Goal: Transaction & Acquisition: Purchase product/service

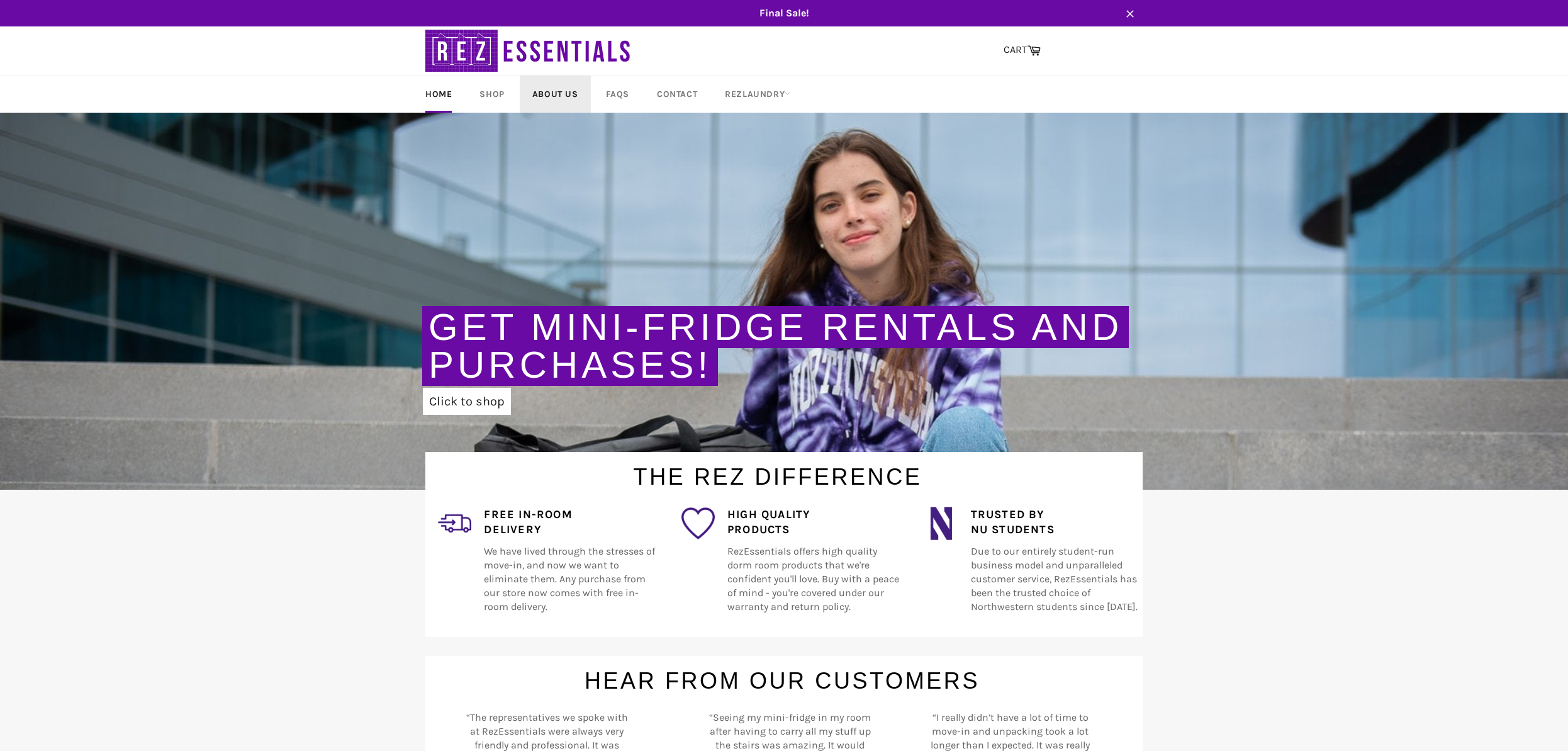
click at [560, 94] on link "About Us" at bounding box center [555, 94] width 71 height 37
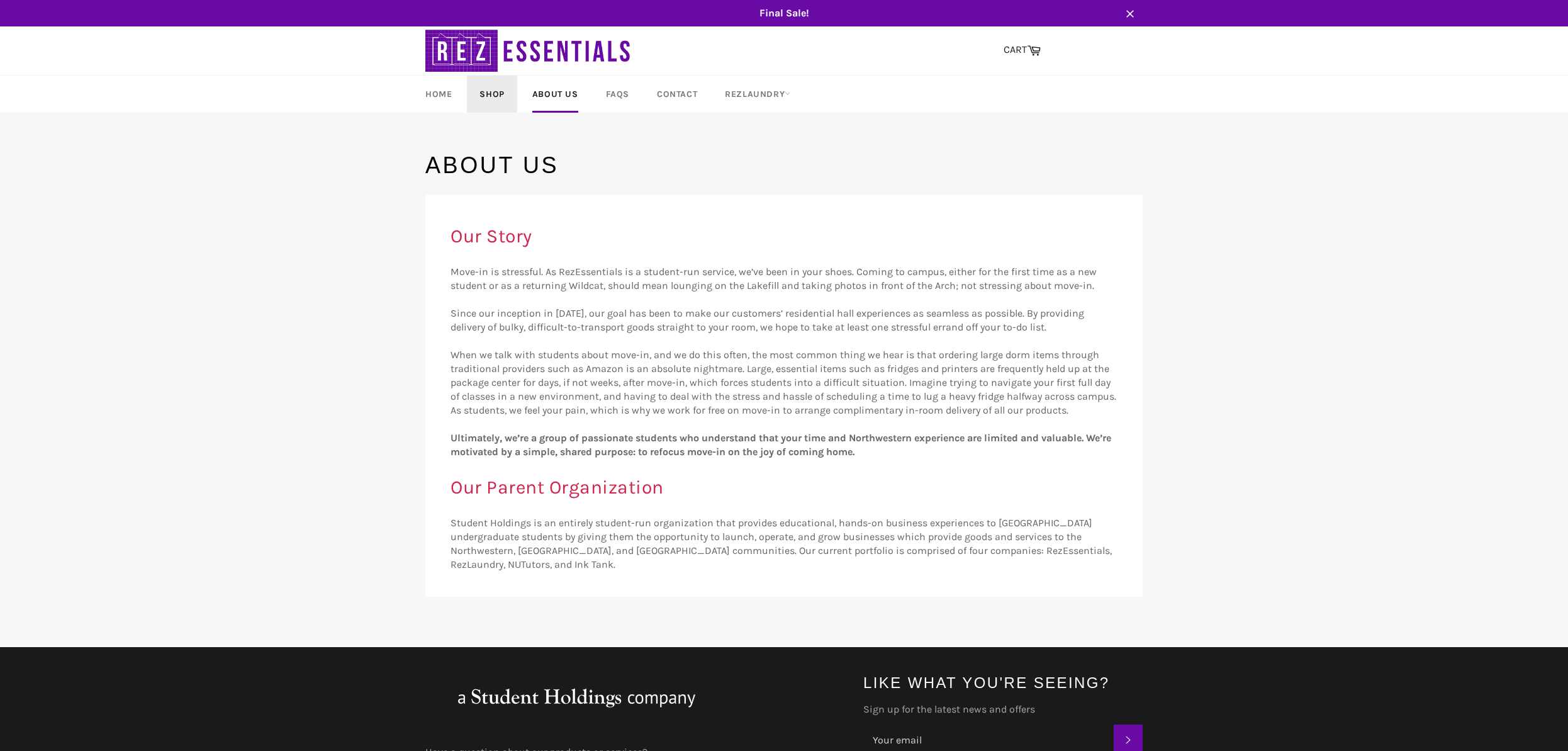
click at [489, 93] on link "Shop" at bounding box center [491, 94] width 50 height 37
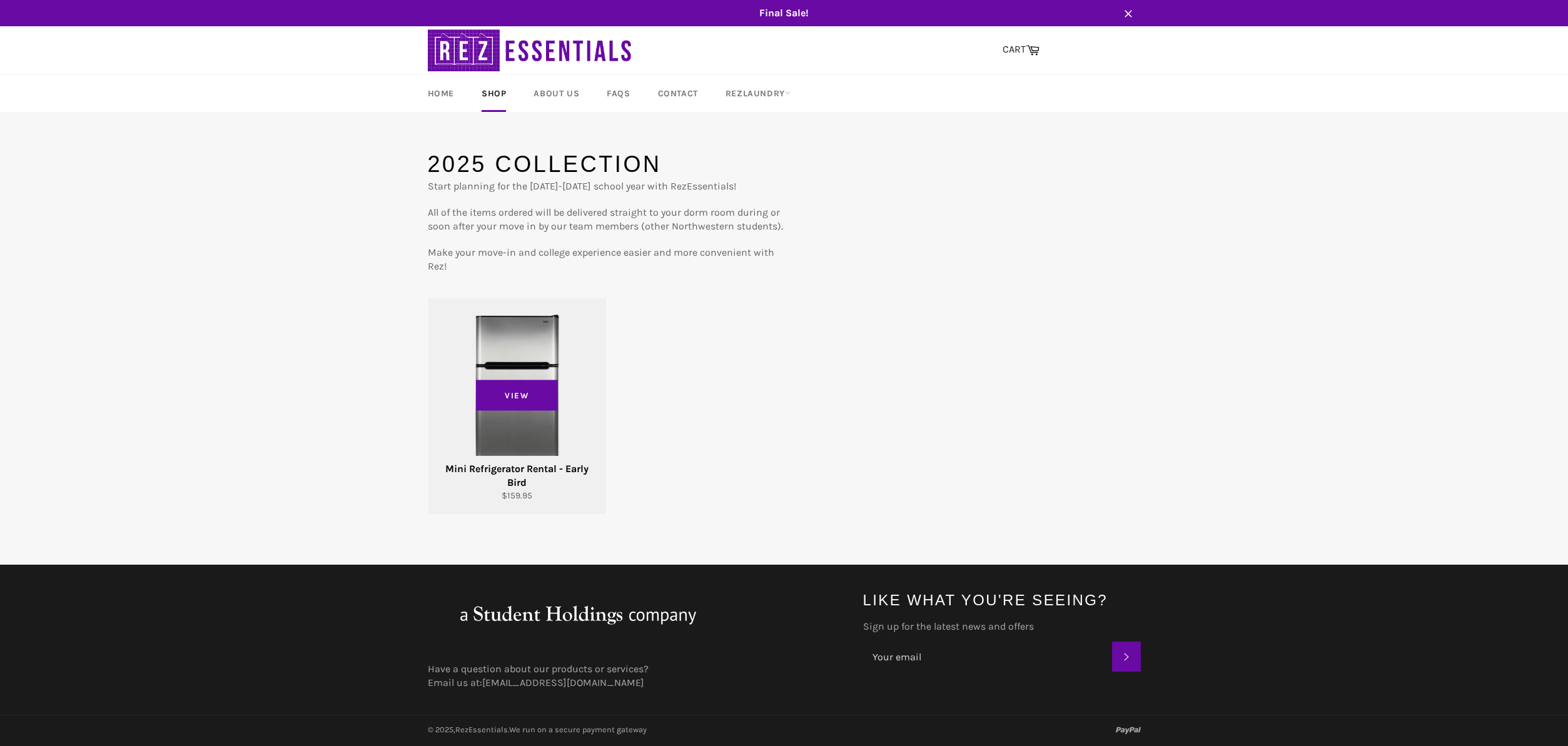
click at [526, 360] on div "View" at bounding box center [517, 406] width 177 height 216
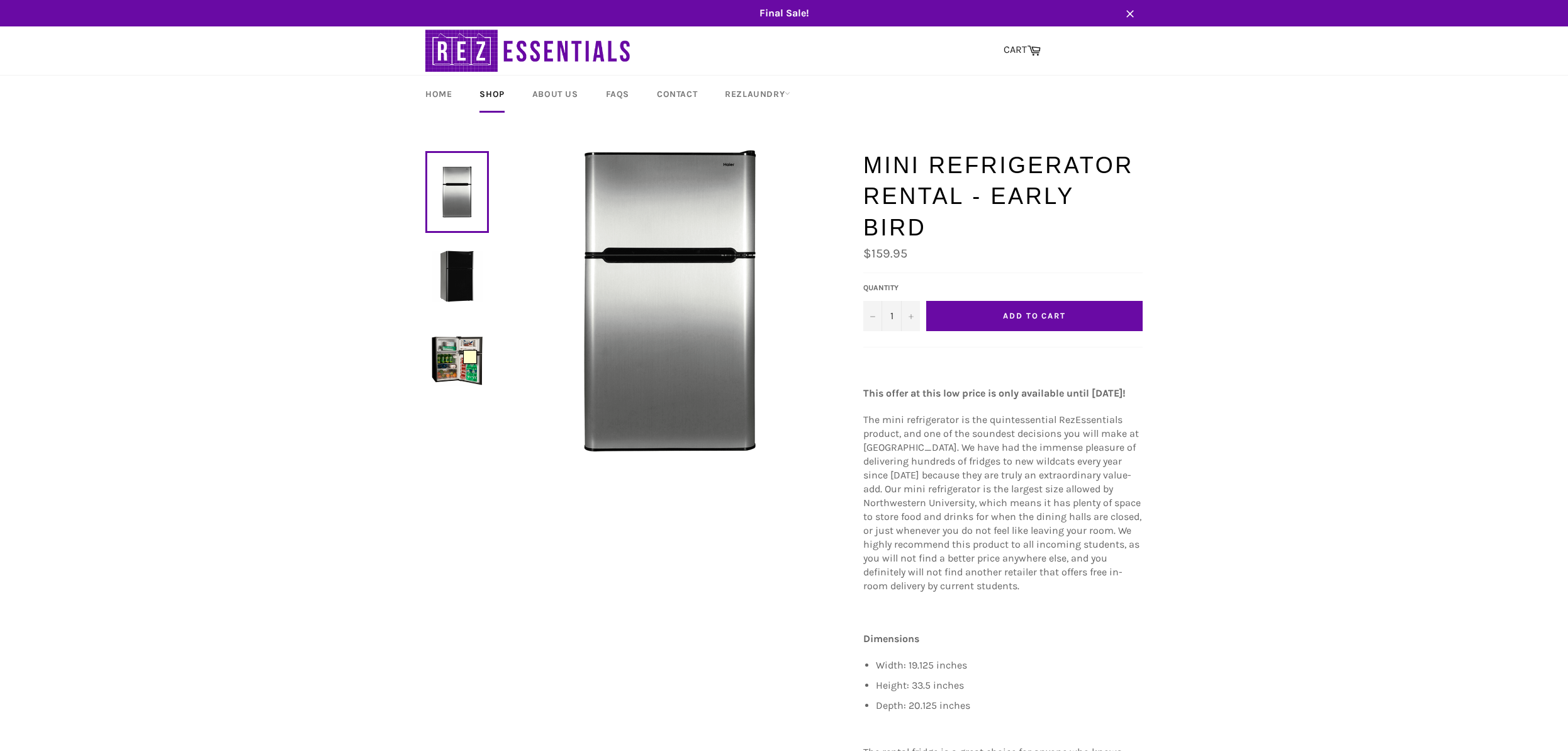
click at [458, 348] on img at bounding box center [457, 360] width 51 height 51
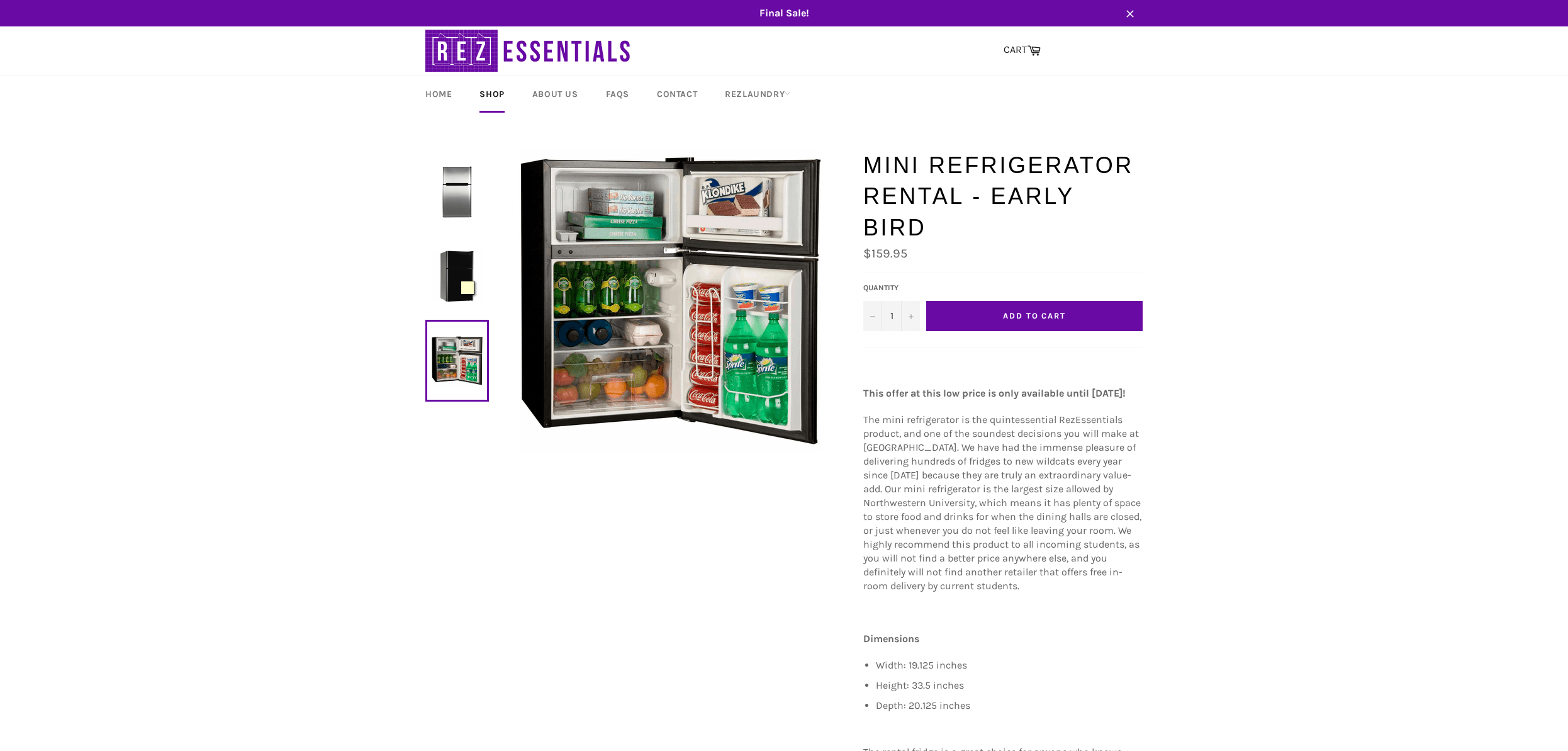
click at [455, 275] on img at bounding box center [457, 276] width 51 height 51
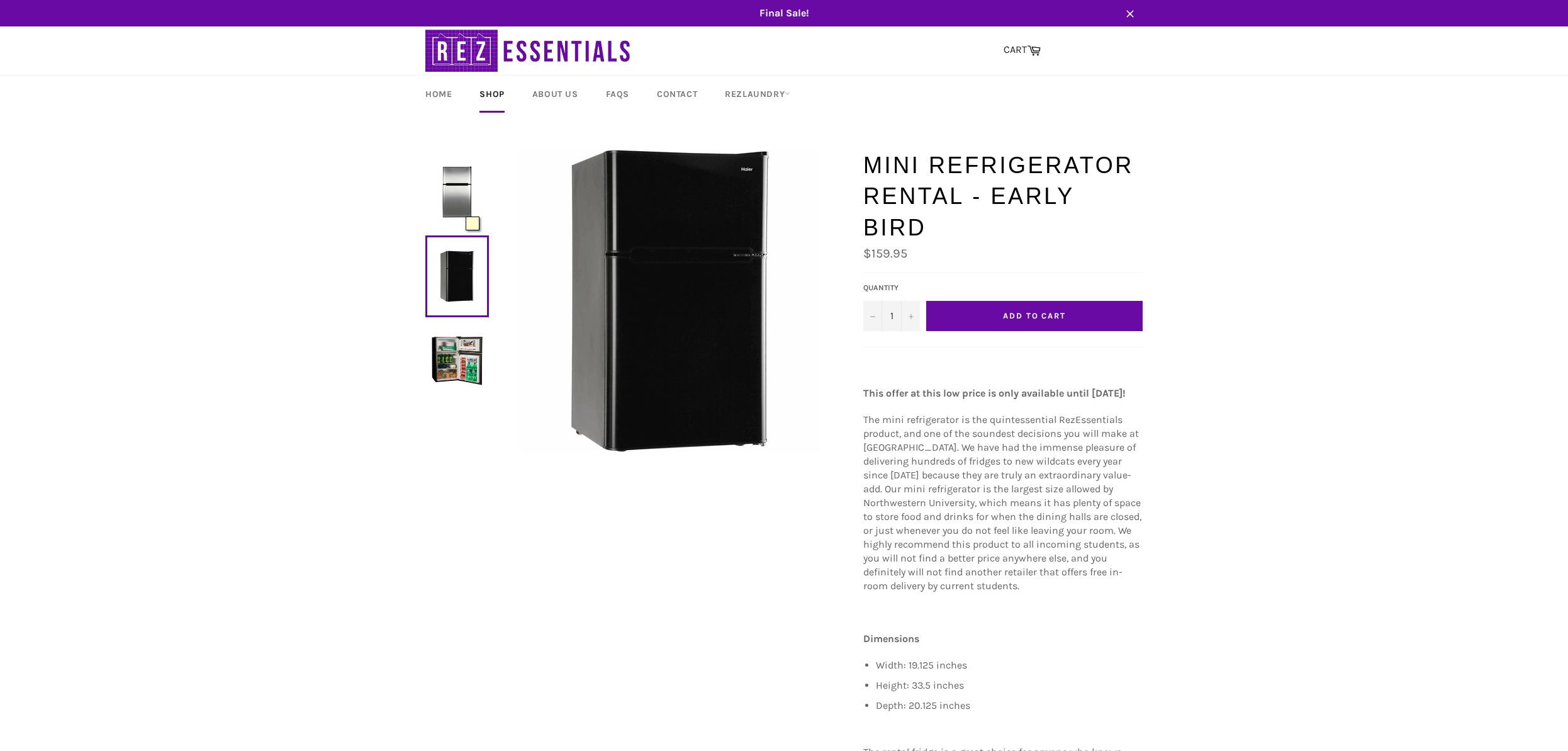
click at [460, 210] on img at bounding box center [457, 191] width 51 height 51
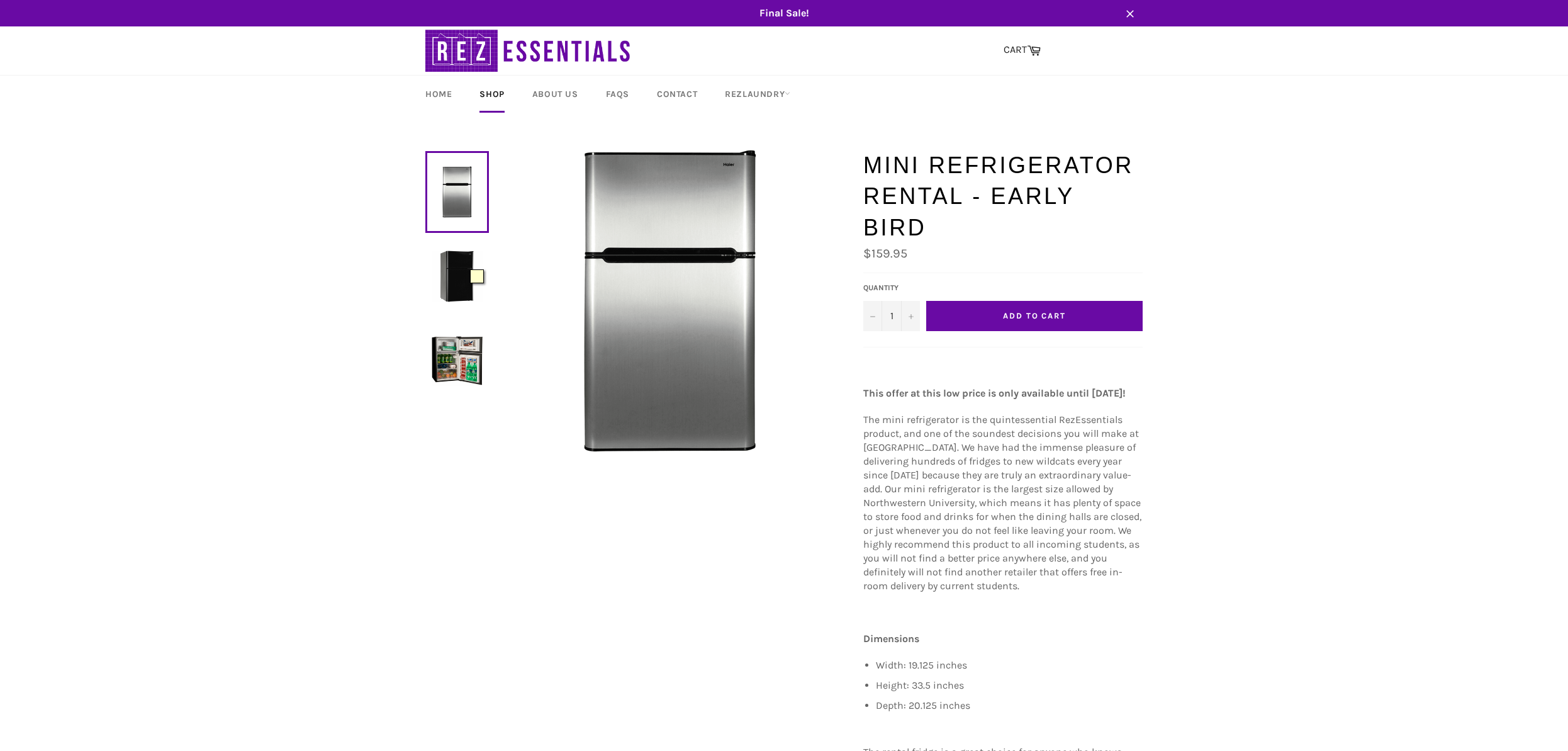
drag, startPoint x: 463, startPoint y: 263, endPoint x: 462, endPoint y: 281, distance: 18.0
click at [463, 263] on img at bounding box center [457, 276] width 51 height 51
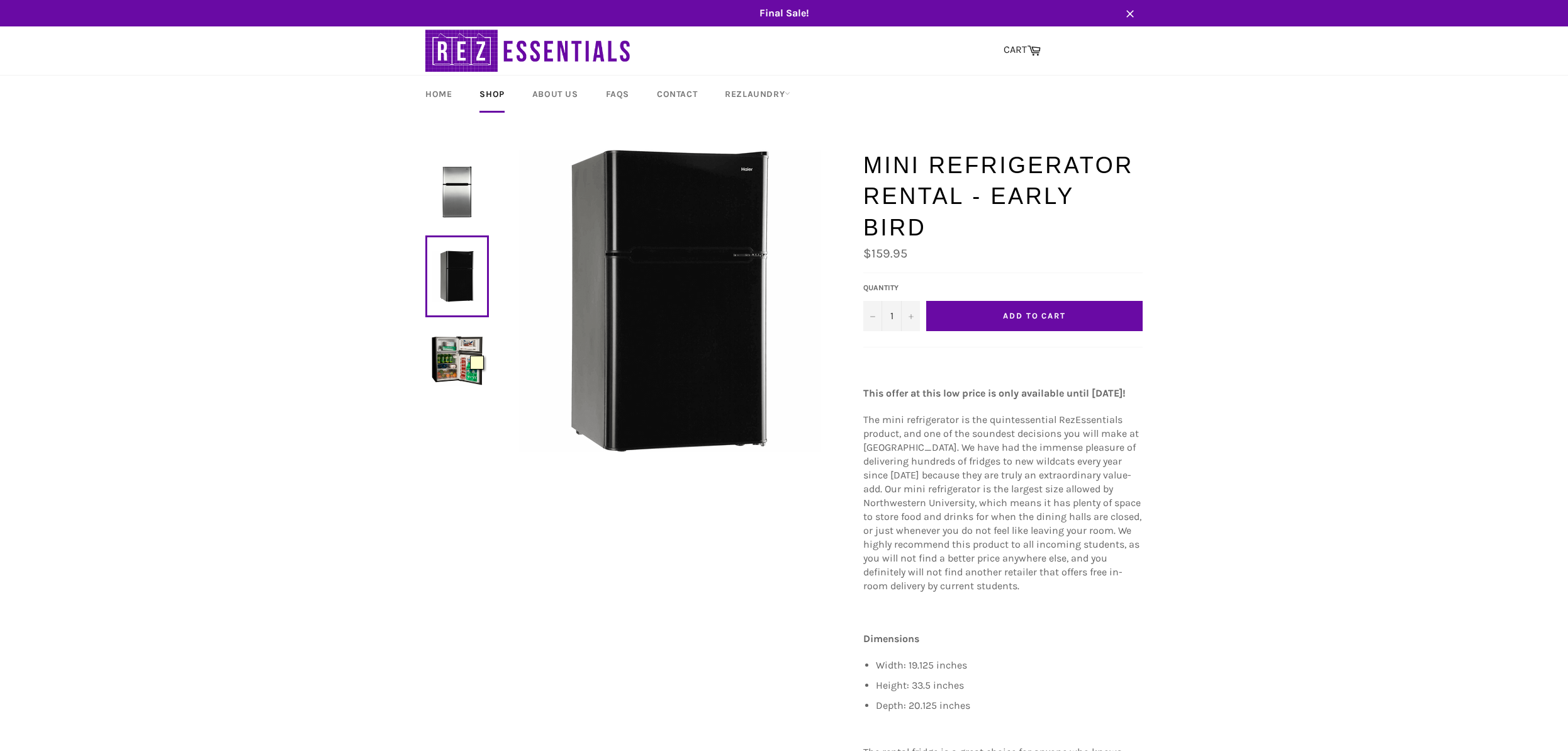
click at [465, 356] on img at bounding box center [457, 360] width 51 height 51
